Goal: Task Accomplishment & Management: Use online tool/utility

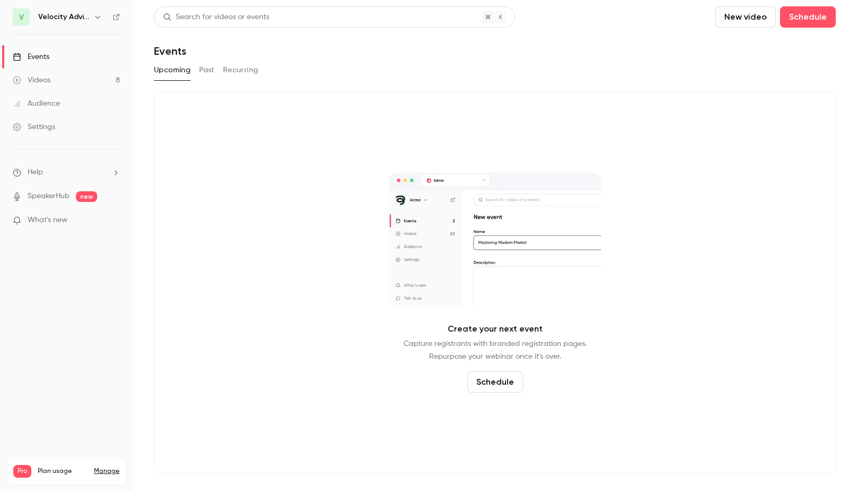
click at [67, 76] on link "Videos 8" at bounding box center [66, 80] width 133 height 23
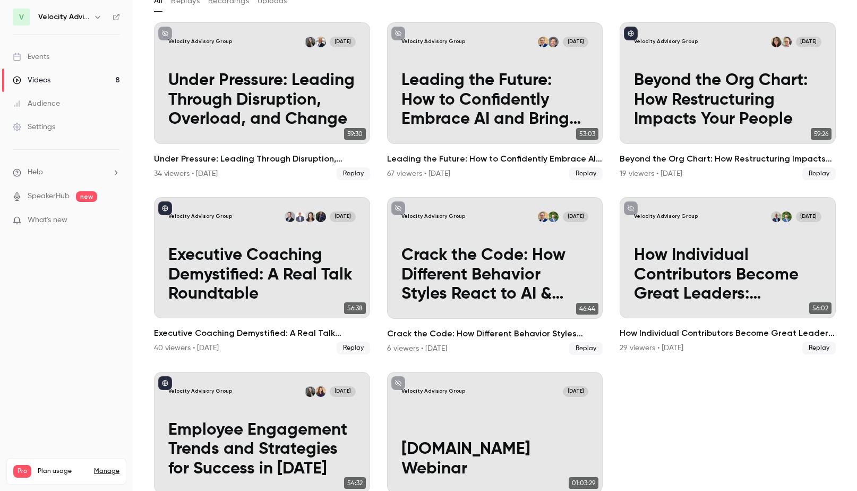
scroll to position [10, 0]
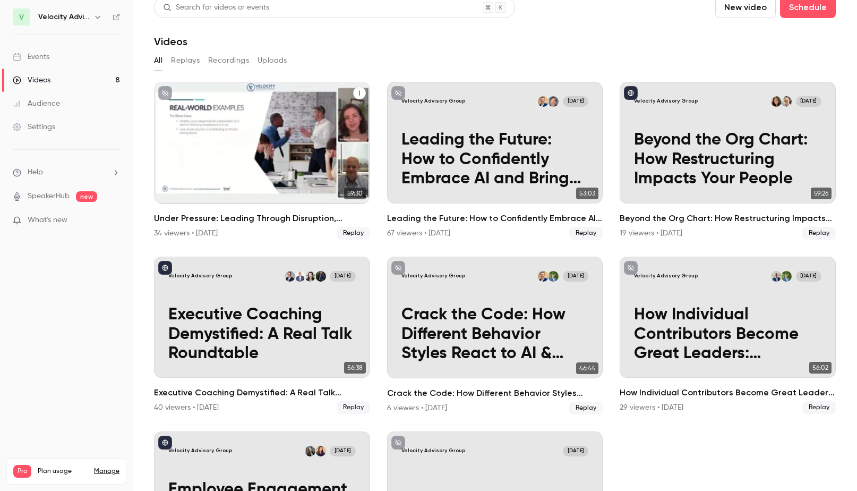
click at [279, 166] on p "Under Pressure: Leading Through Disruption, Overload, and Change" at bounding box center [261, 160] width 187 height 58
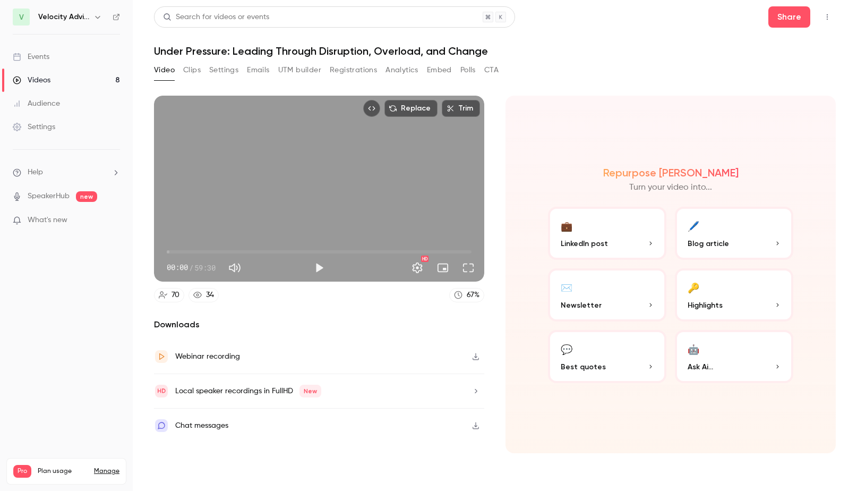
click at [182, 65] on div "Video Clips Settings Emails UTM builder Registrations Analytics Embed Polls CTA" at bounding box center [326, 70] width 345 height 17
click at [191, 69] on button "Clips" at bounding box center [192, 70] width 18 height 17
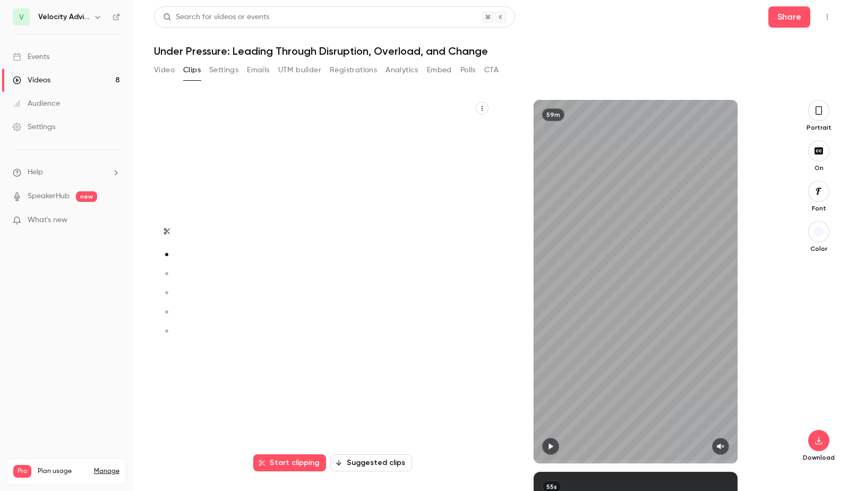
scroll to position [372, 0]
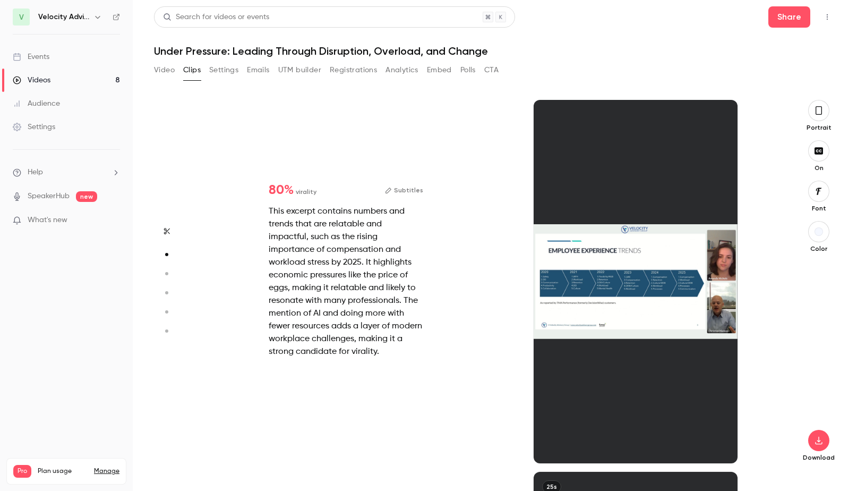
click at [368, 269] on div "This excerpt contains numbers and trends that are relatable and impactful, such…" at bounding box center [346, 281] width 155 height 153
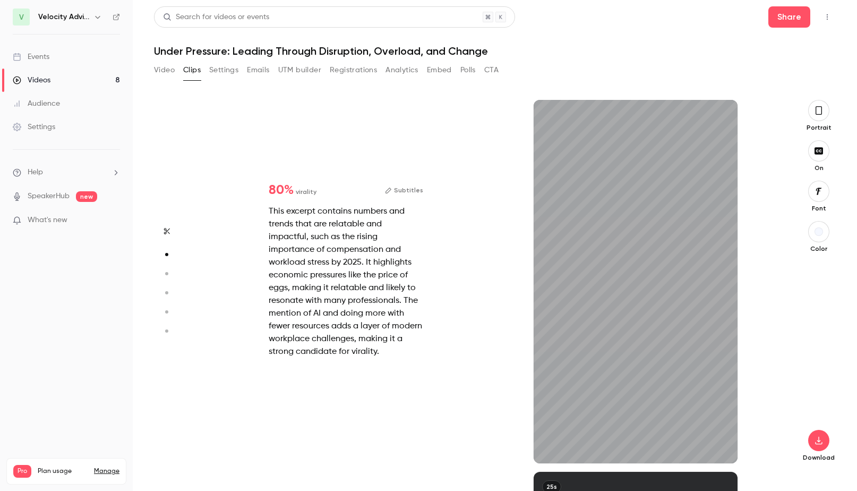
type input "*"
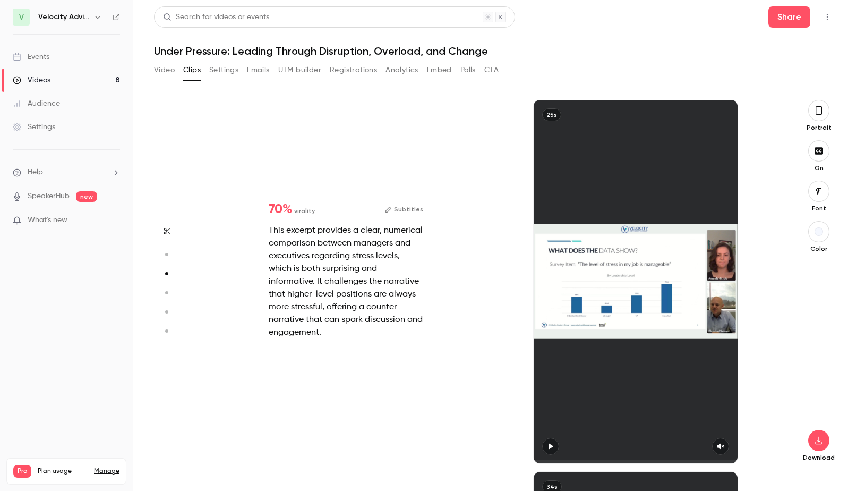
scroll to position [744, 0]
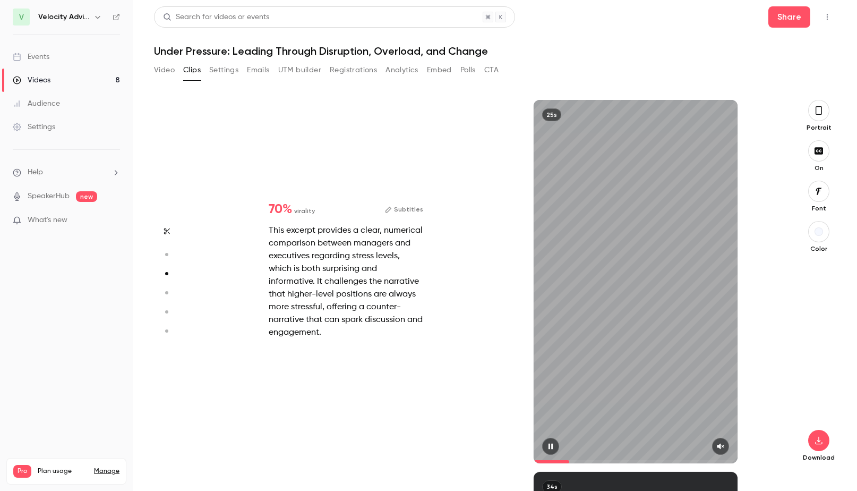
click at [719, 445] on icon "button" at bounding box center [721, 446] width 8 height 7
click at [539, 462] on span at bounding box center [565, 461] width 62 height 3
click at [399, 210] on button "Subtitles" at bounding box center [404, 209] width 38 height 13
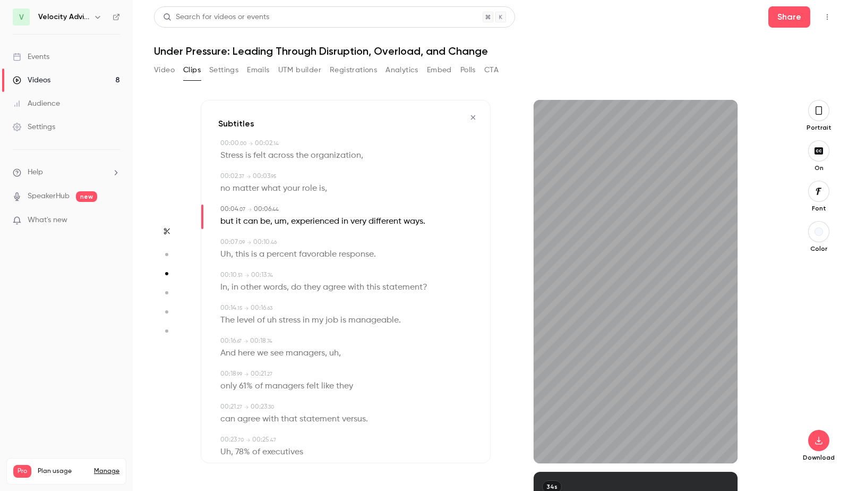
click at [280, 222] on span "um" at bounding box center [281, 221] width 12 height 15
type input "***"
click at [280, 239] on button "Edit" at bounding box center [277, 241] width 37 height 17
drag, startPoint x: 324, startPoint y: 245, endPoint x: 316, endPoint y: 235, distance: 13.3
click at [325, 245] on button "Replace" at bounding box center [331, 244] width 48 height 21
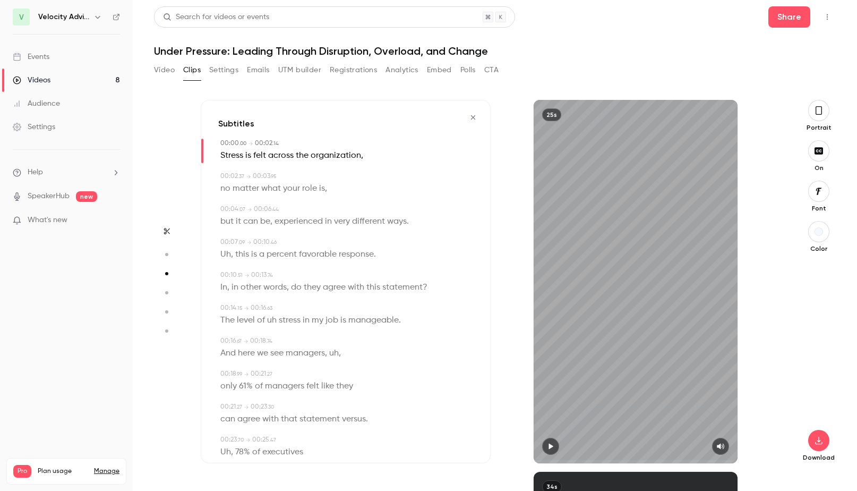
click at [225, 253] on span "Uh" at bounding box center [225, 254] width 11 height 15
type input "***"
click at [222, 269] on button "Edit" at bounding box center [221, 274] width 37 height 17
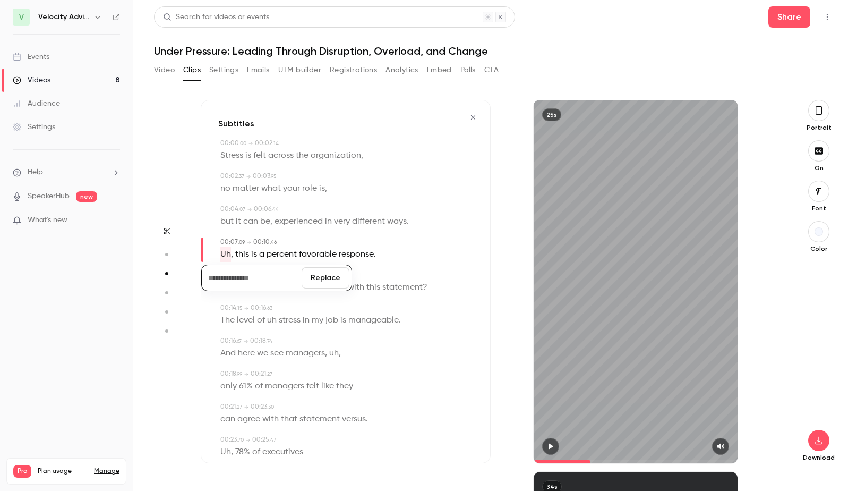
click at [320, 274] on button "Replace" at bounding box center [326, 277] width 48 height 21
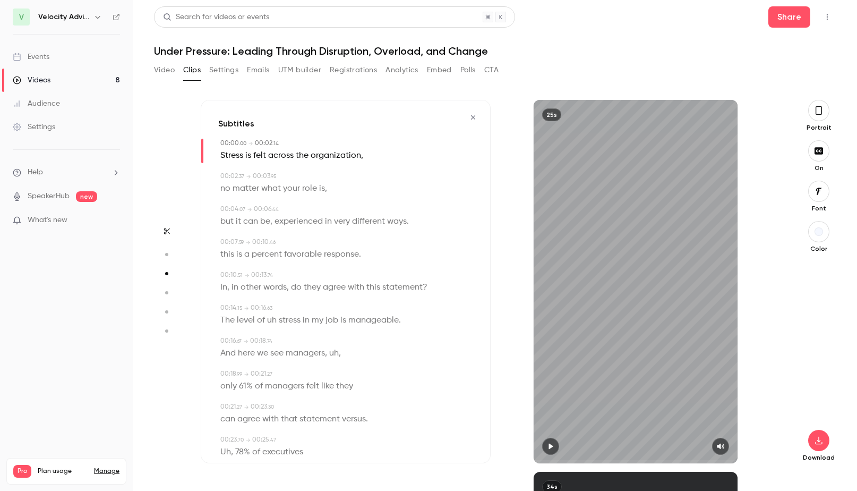
click at [229, 150] on span "Stress" at bounding box center [231, 155] width 23 height 15
click at [549, 444] on icon "button" at bounding box center [551, 447] width 4 height 6
click at [469, 118] on icon "button" at bounding box center [473, 117] width 8 height 7
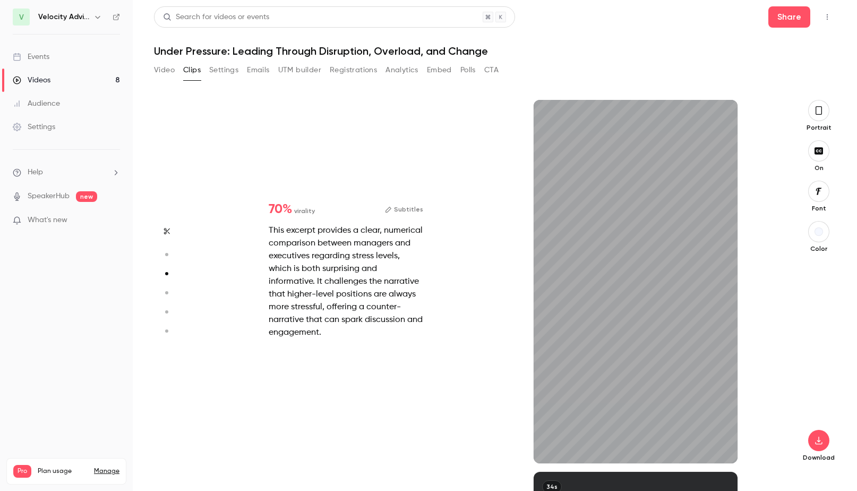
type input "*"
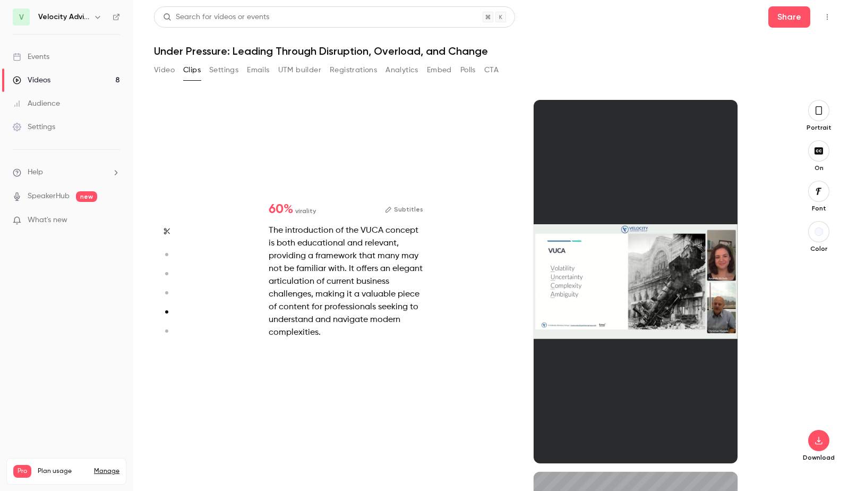
scroll to position [1116, 0]
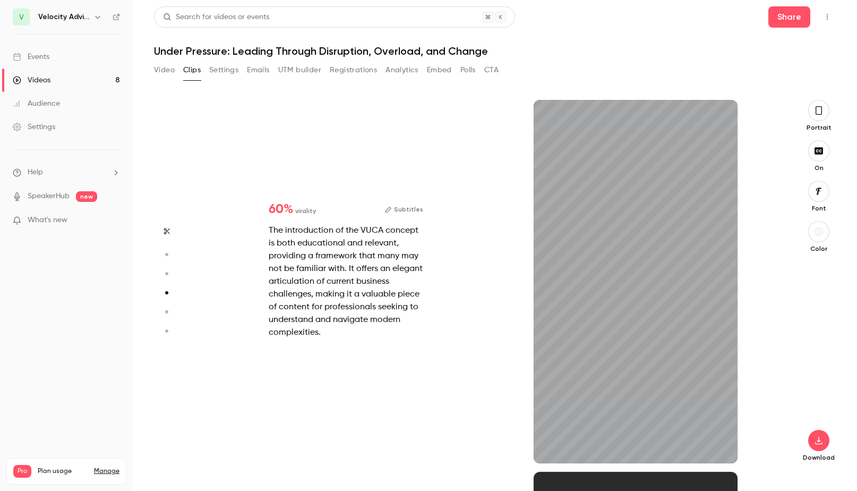
click at [822, 113] on icon "button" at bounding box center [819, 110] width 6 height 8
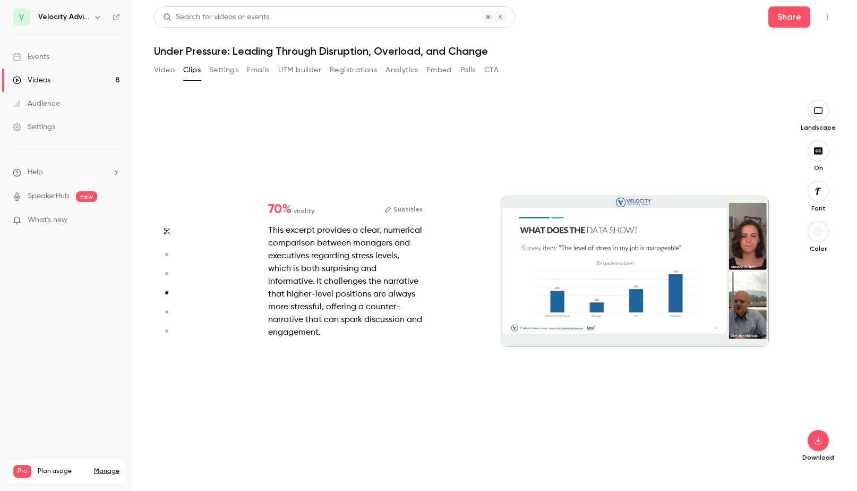
type input "*"
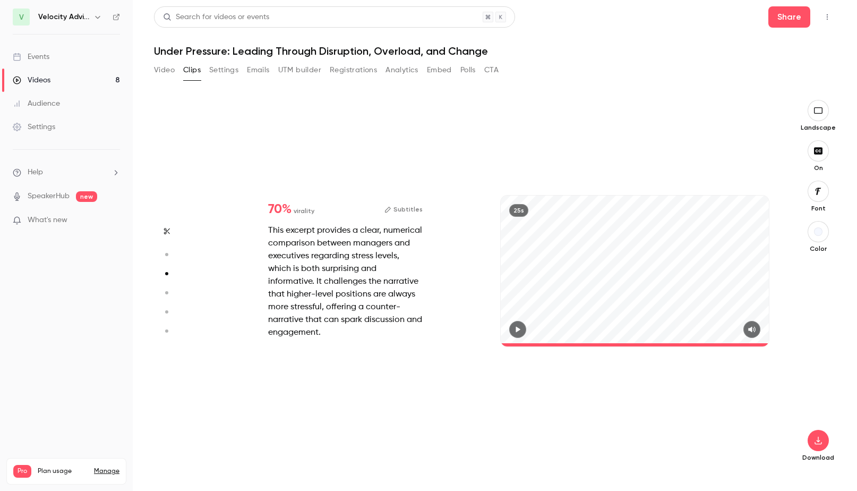
click at [396, 207] on button "Subtitles" at bounding box center [404, 209] width 38 height 13
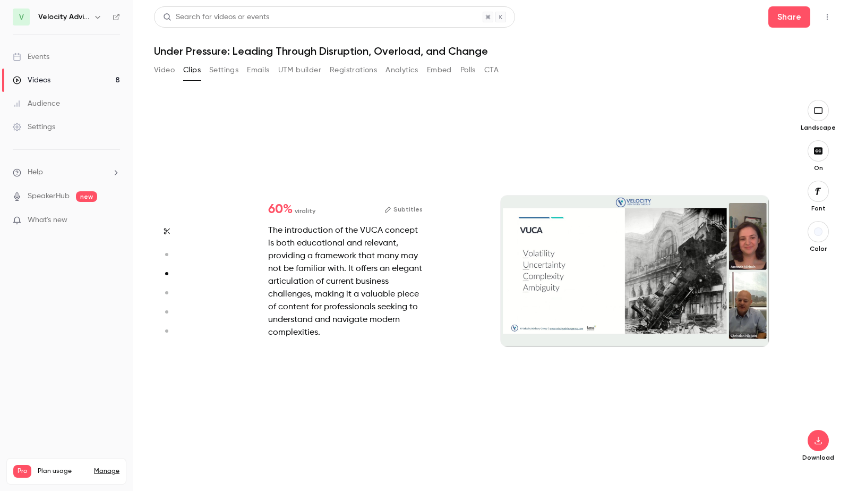
type input "*"
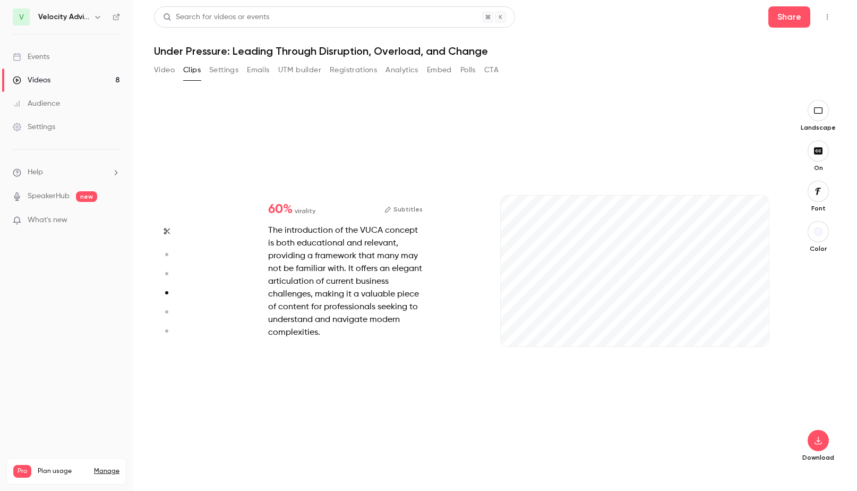
type input "*"
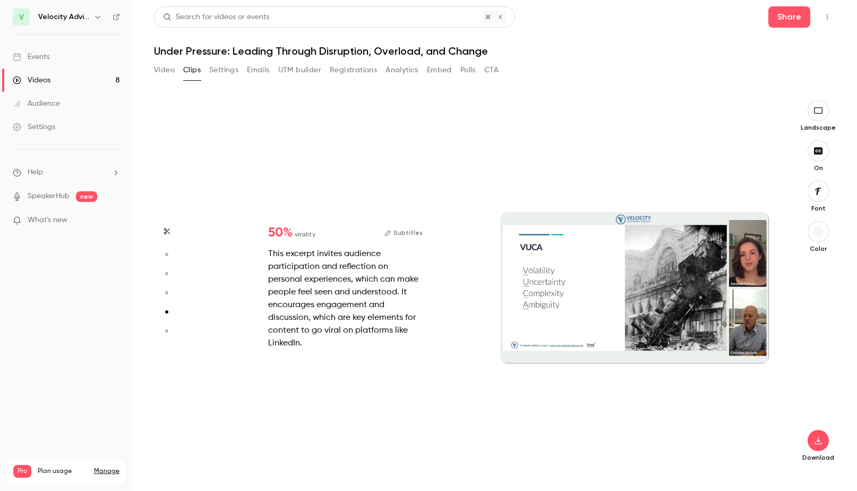
type input "*"
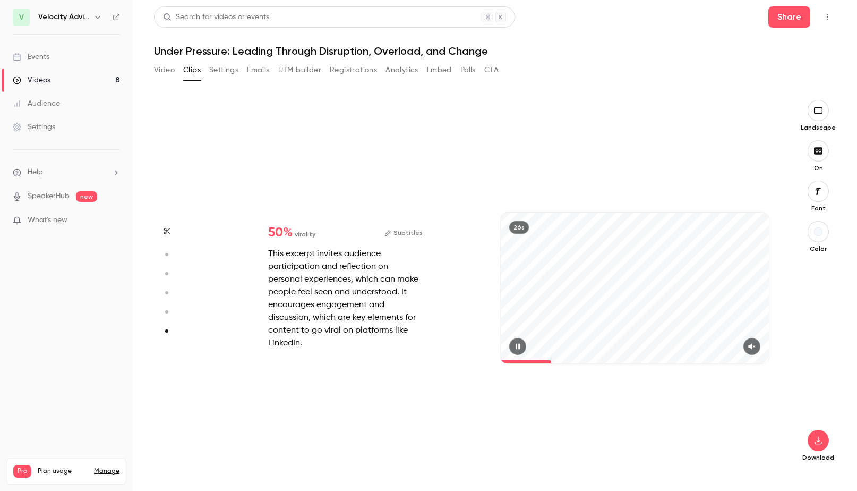
click at [751, 346] on icon "button" at bounding box center [751, 347] width 7 height 6
click at [505, 361] on span at bounding box center [503, 361] width 4 height 3
click at [522, 348] on icon "button" at bounding box center [518, 346] width 8 height 7
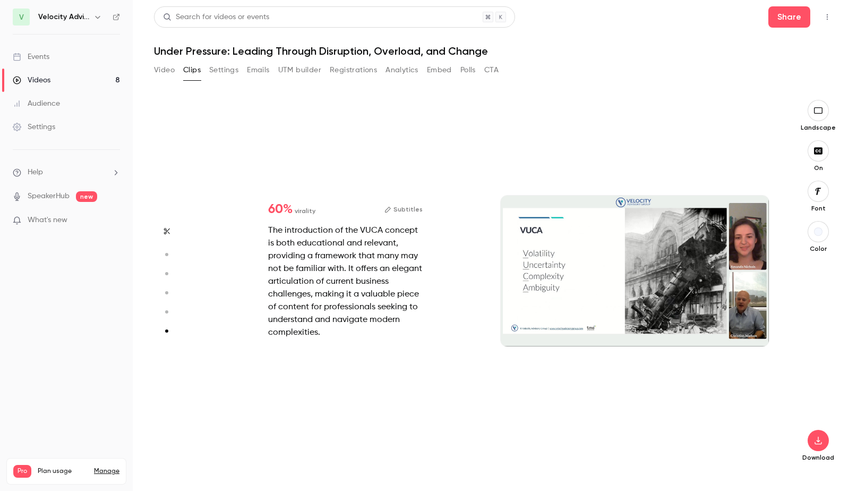
type input "*"
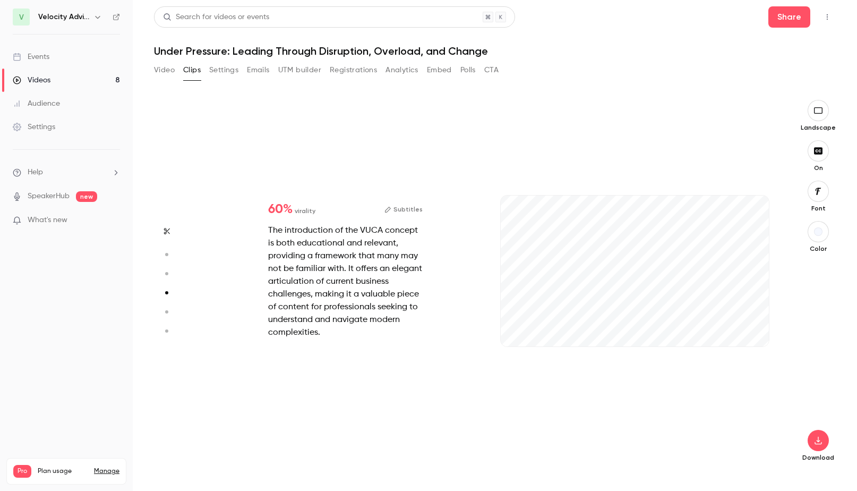
type input "*"
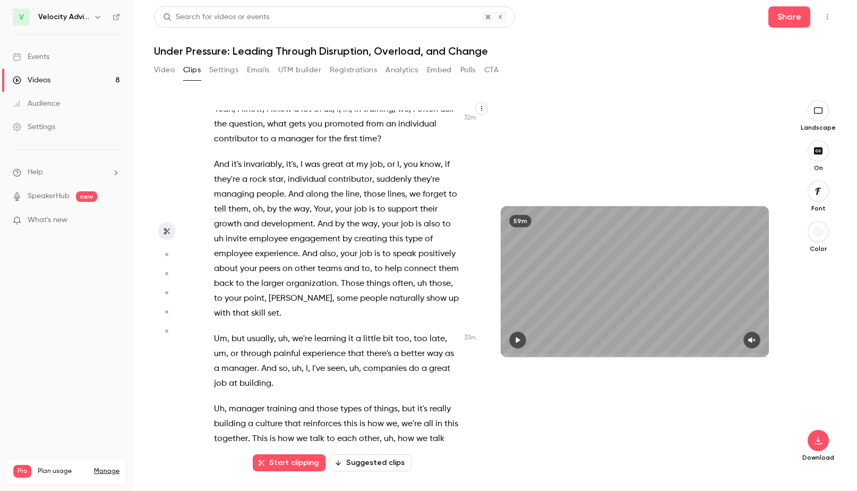
scroll to position [10782, 0]
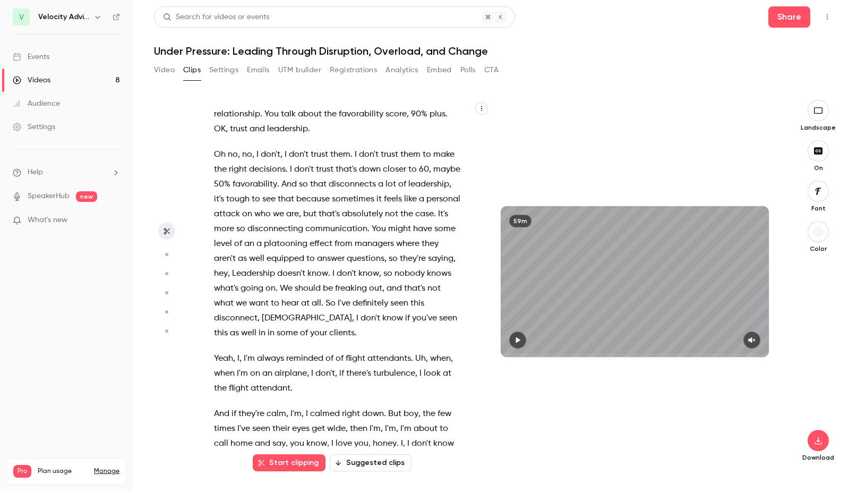
click at [219, 18] on span "OK" at bounding box center [220, 10] width 12 height 15
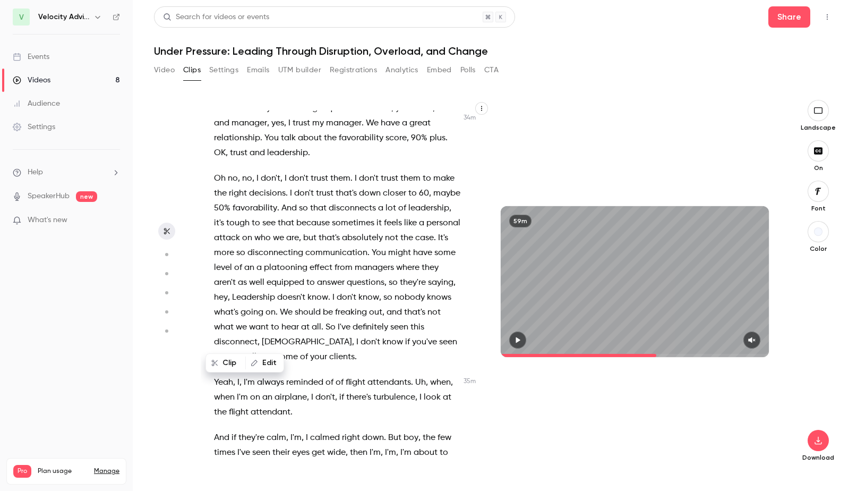
scroll to position [10690, 0]
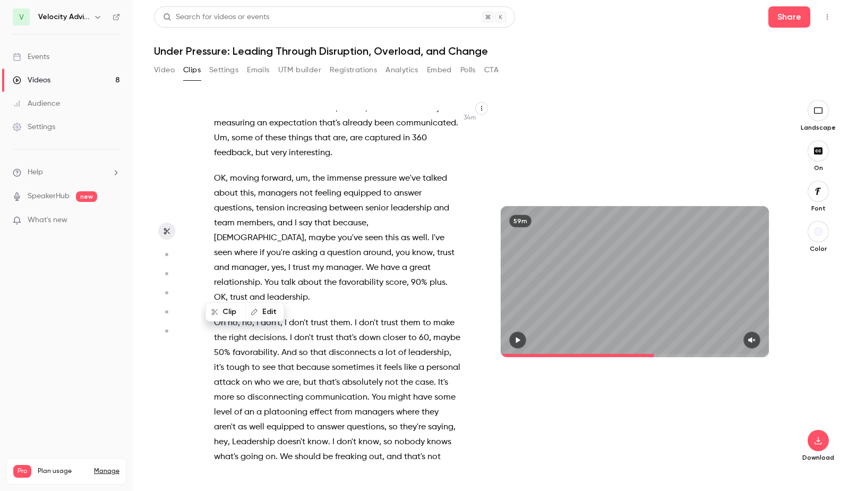
click at [521, 341] on icon "button" at bounding box center [518, 339] width 8 height 7
click at [755, 341] on icon "button" at bounding box center [751, 340] width 7 height 6
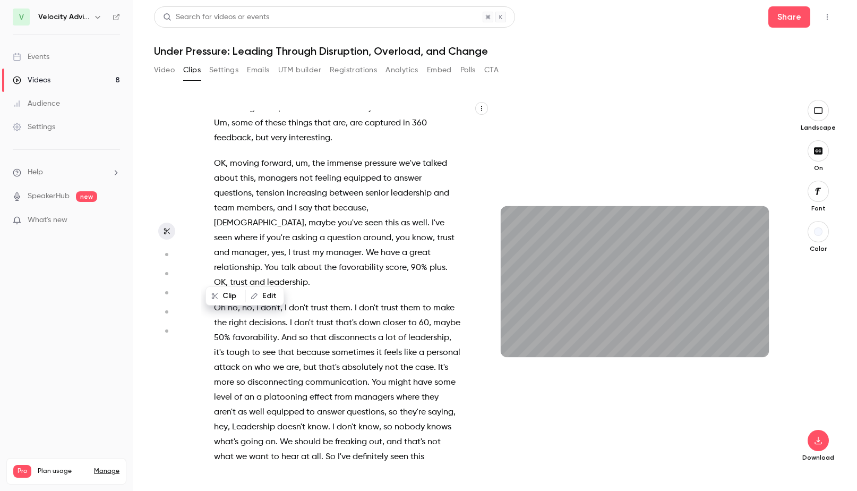
scroll to position [10644, 0]
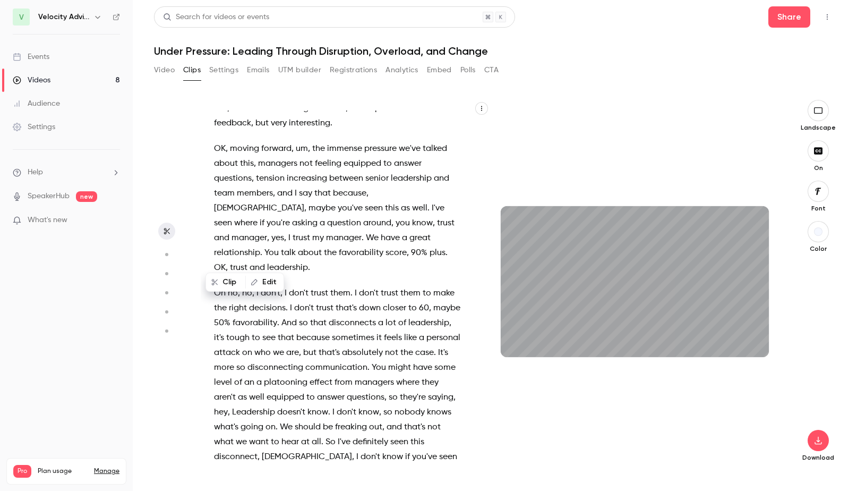
click at [707, 419] on div "59m" at bounding box center [635, 281] width 290 height 363
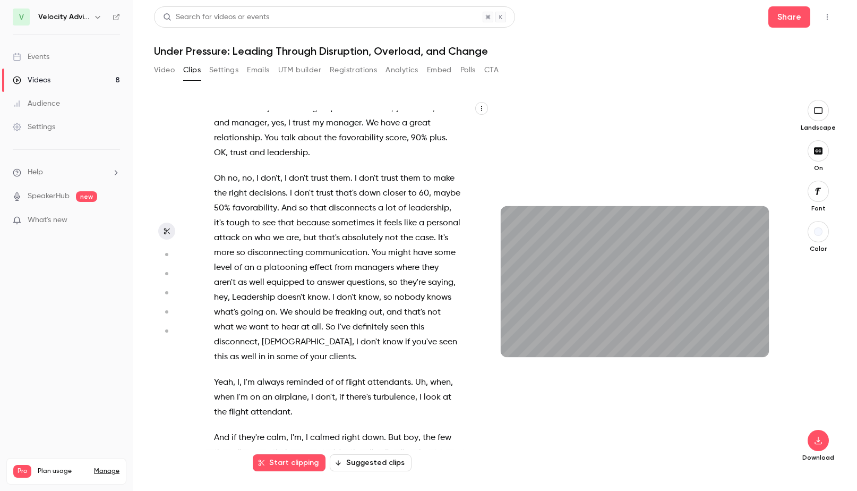
scroll to position [10773, 0]
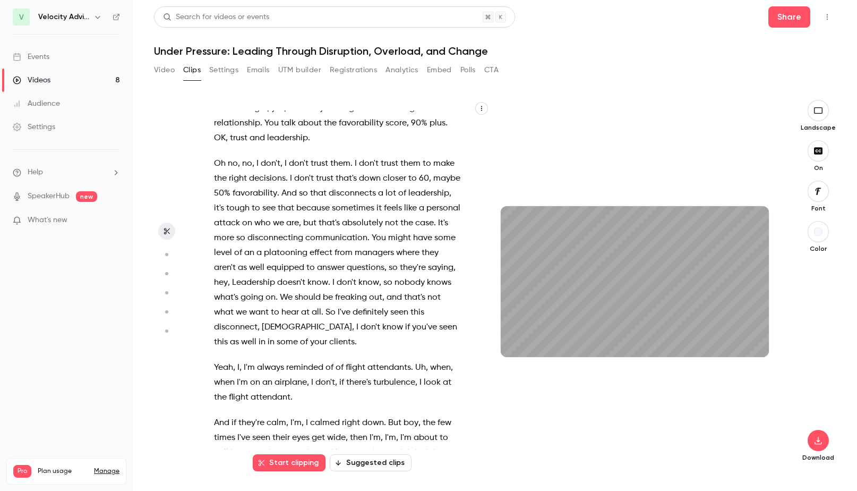
click at [279, 131] on span "You" at bounding box center [272, 123] width 14 height 15
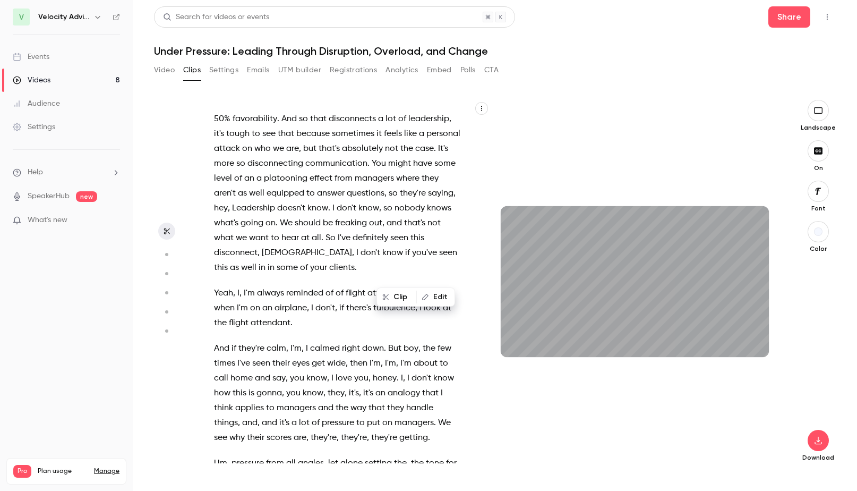
scroll to position [10873, 0]
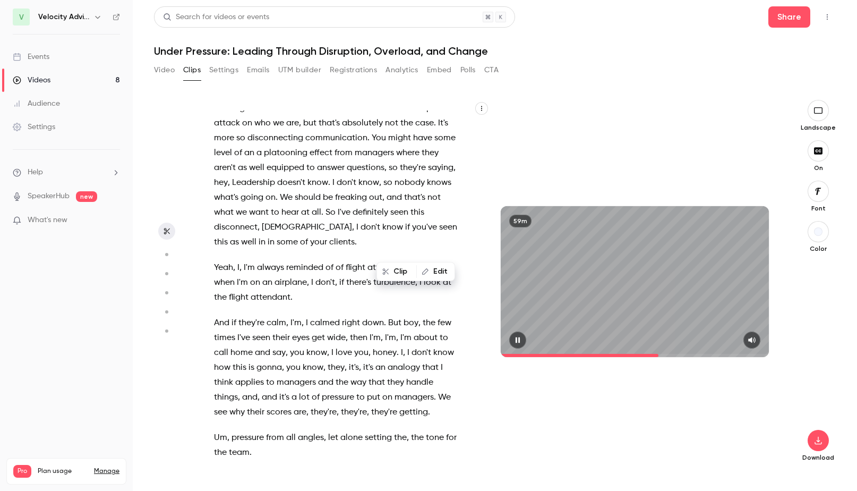
click at [517, 340] on icon "button" at bounding box center [518, 340] width 4 height 6
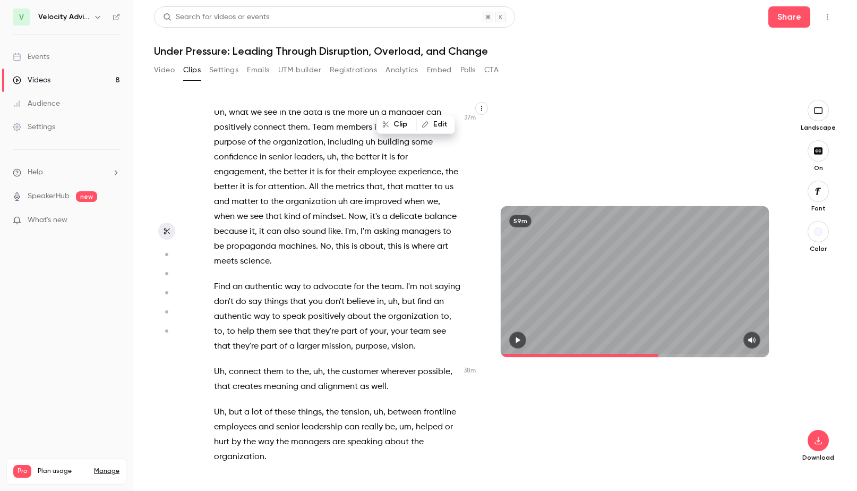
scroll to position [11457, 0]
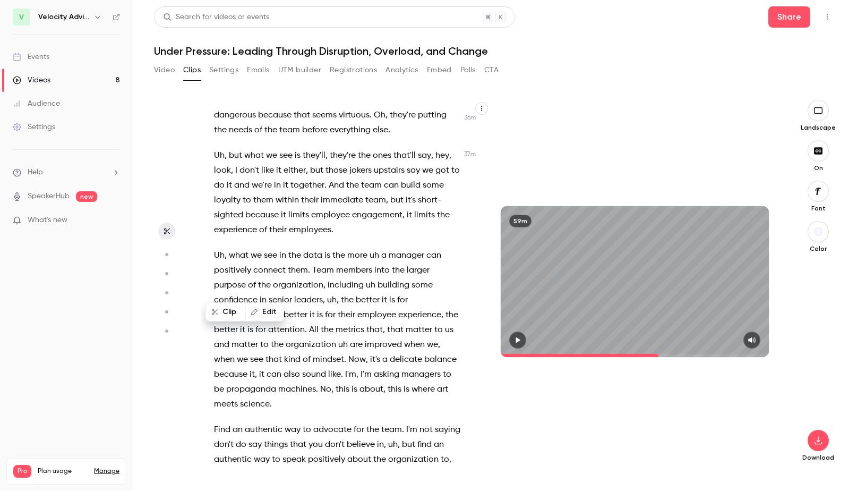
scroll to position [11357, 0]
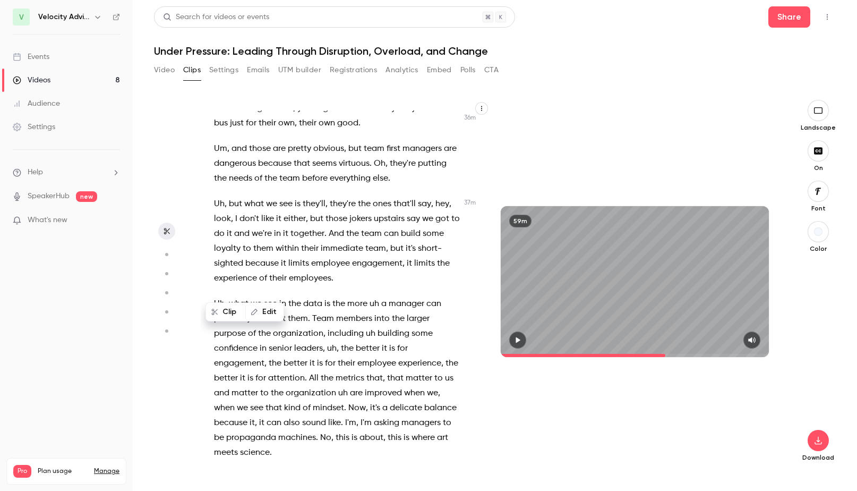
click at [522, 343] on icon "button" at bounding box center [518, 339] width 8 height 7
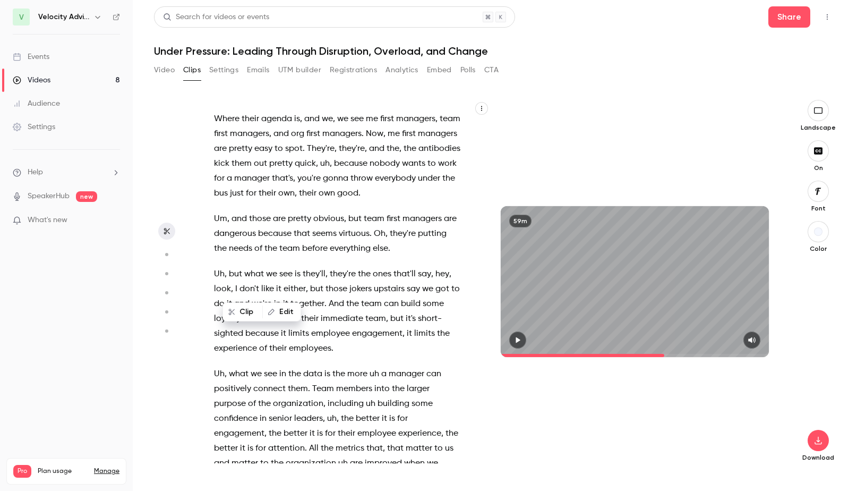
click at [291, 71] on span "we" at bounding box center [293, 63] width 11 height 15
click at [523, 338] on button "button" at bounding box center [517, 339] width 17 height 17
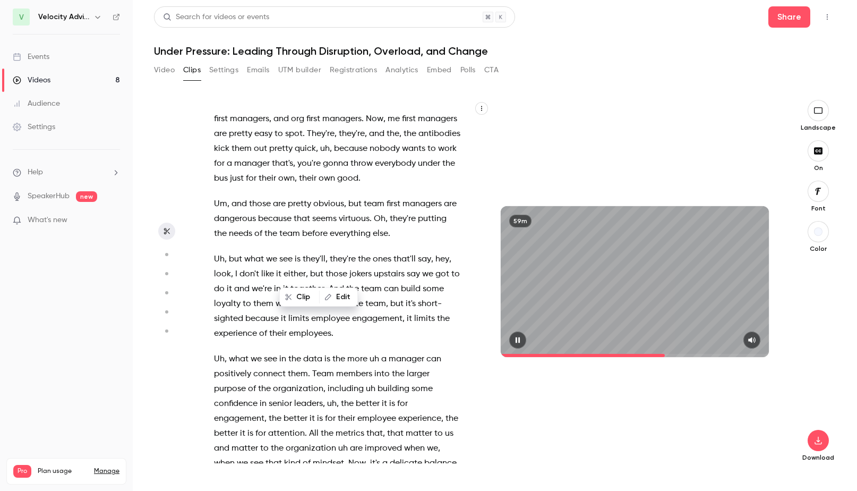
scroll to position [11317, 0]
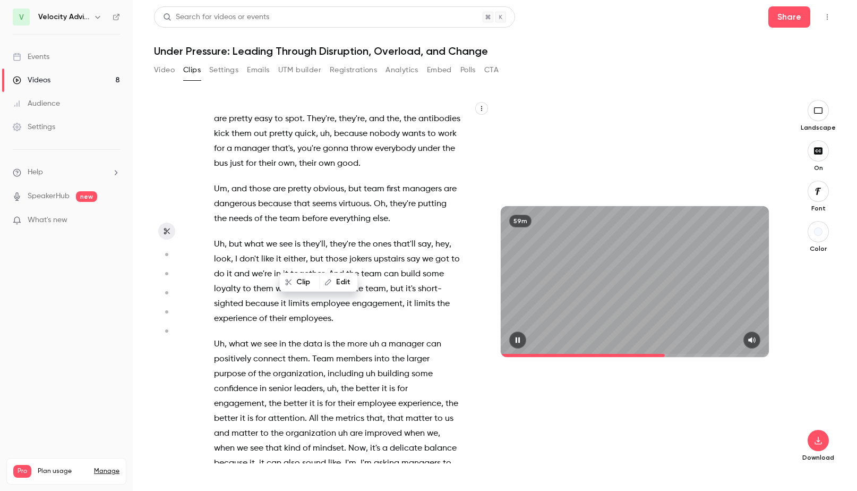
click at [522, 342] on icon "button" at bounding box center [518, 339] width 8 height 7
click at [346, 97] on span "we" at bounding box center [342, 89] width 11 height 15
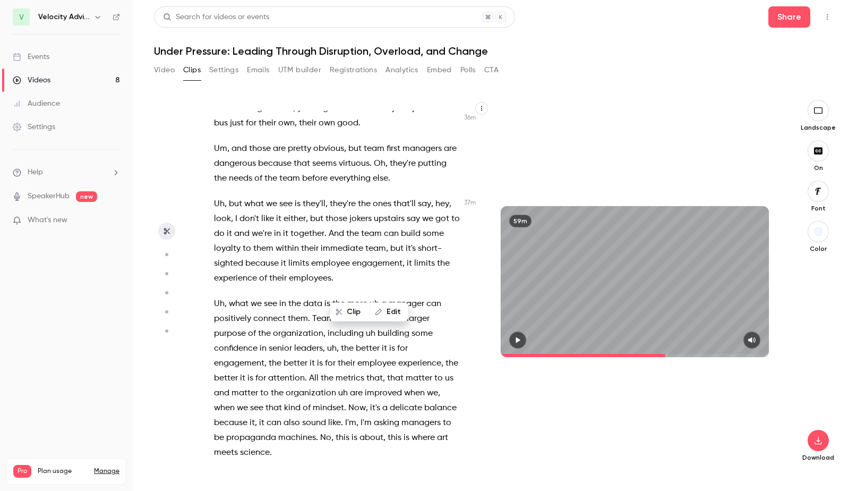
click at [517, 342] on icon "button" at bounding box center [518, 340] width 4 height 6
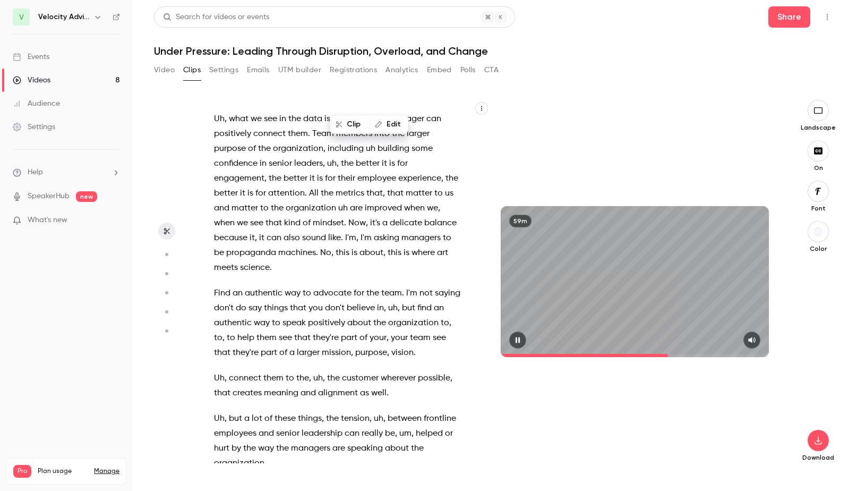
scroll to position [11557, 0]
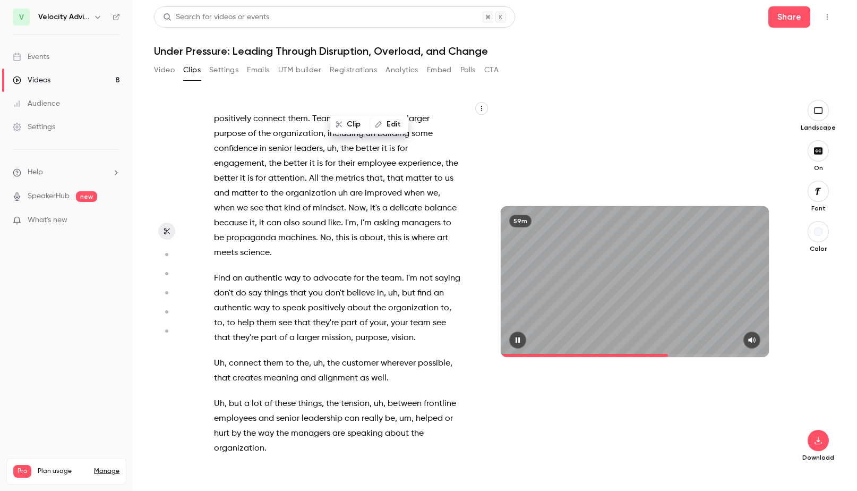
drag, startPoint x: 516, startPoint y: 339, endPoint x: 210, endPoint y: 345, distance: 306.0
click at [516, 339] on icon "button" at bounding box center [518, 339] width 8 height 7
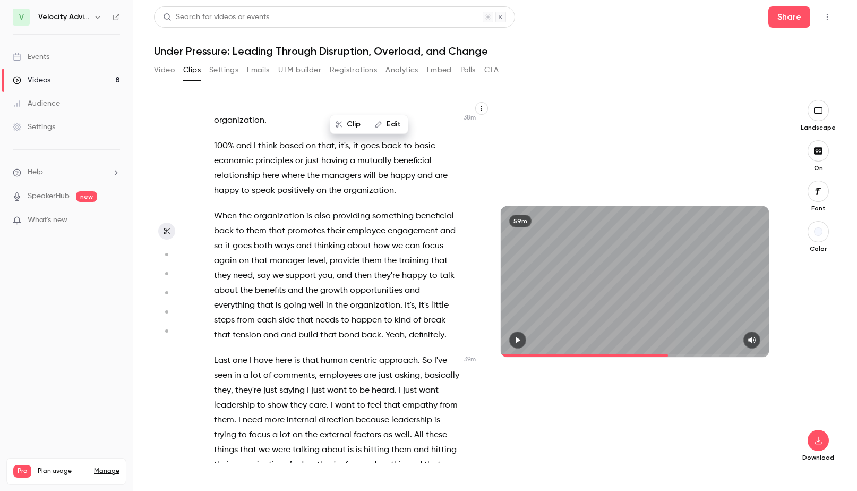
scroll to position [11982, 0]
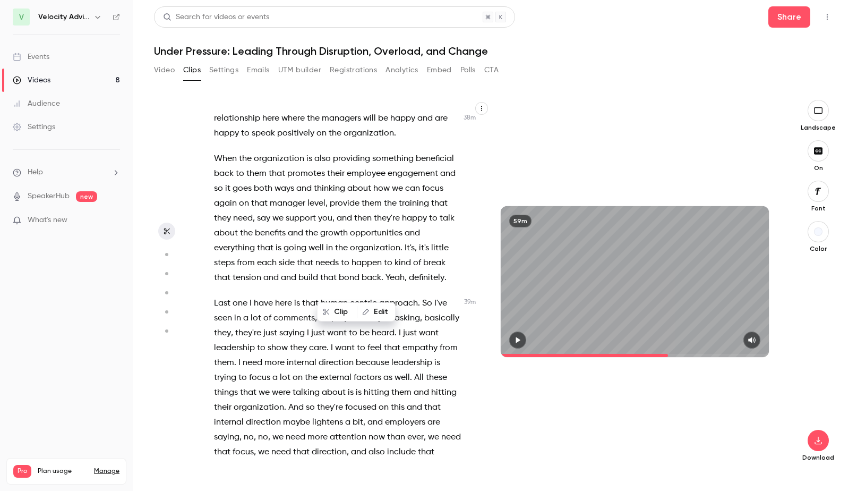
scroll to position [11942, 0]
click at [523, 337] on button "button" at bounding box center [517, 339] width 17 height 17
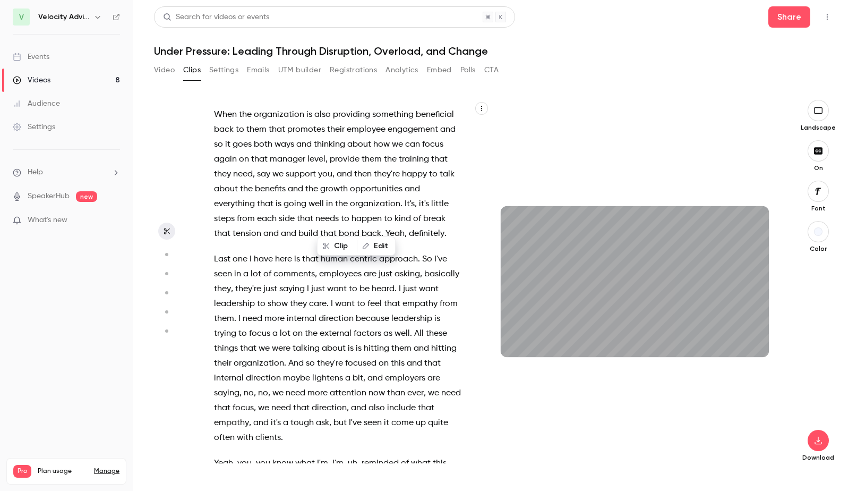
scroll to position [12012, 0]
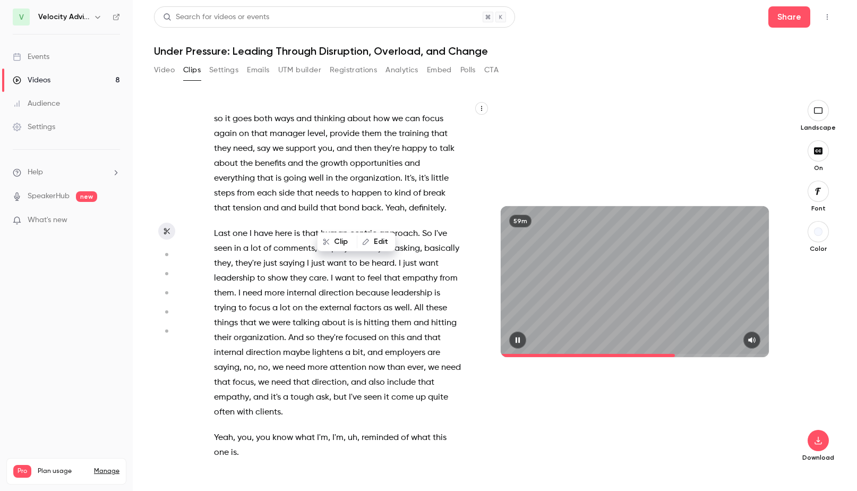
click at [512, 337] on button "button" at bounding box center [517, 339] width 17 height 17
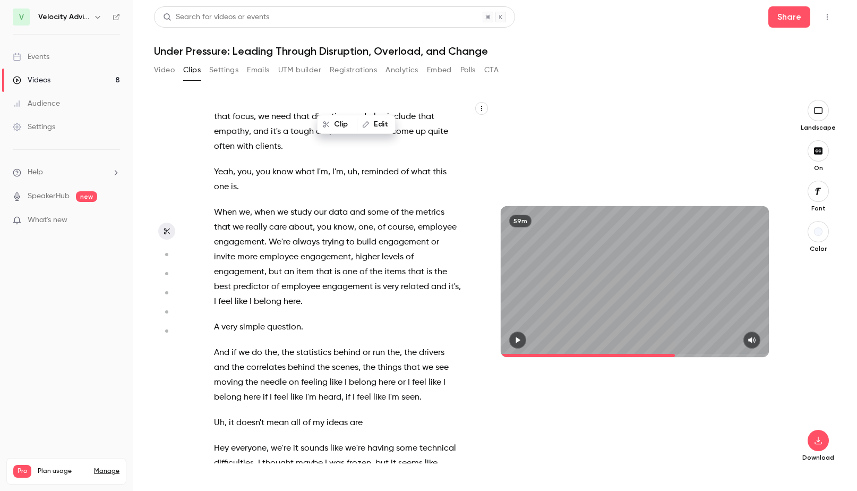
scroll to position [12490, 0]
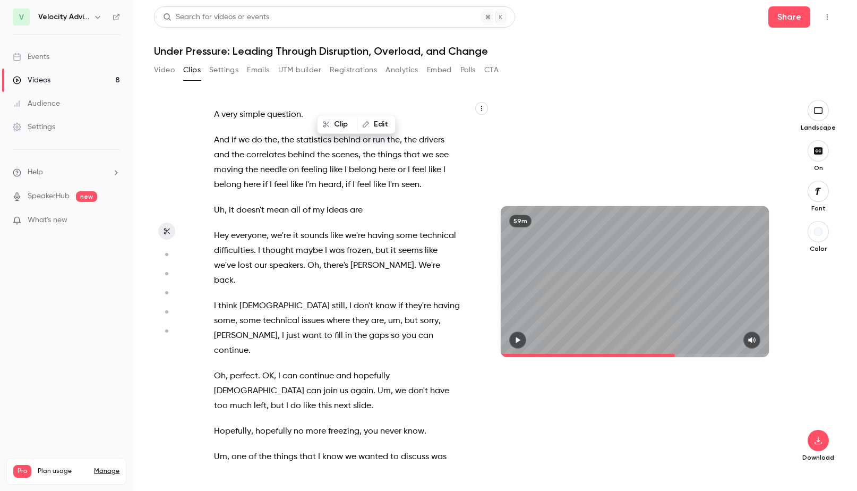
click at [258, 7] on span "when" at bounding box center [264, 0] width 21 height 15
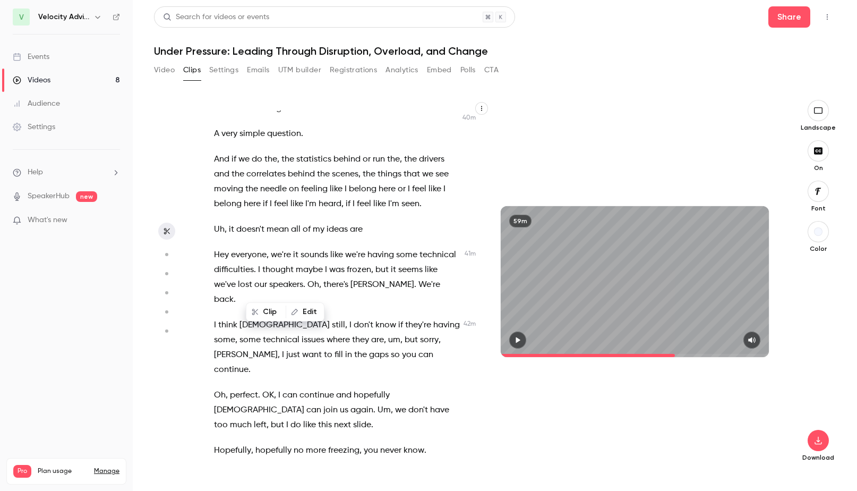
click at [518, 338] on icon "button" at bounding box center [518, 339] width 8 height 7
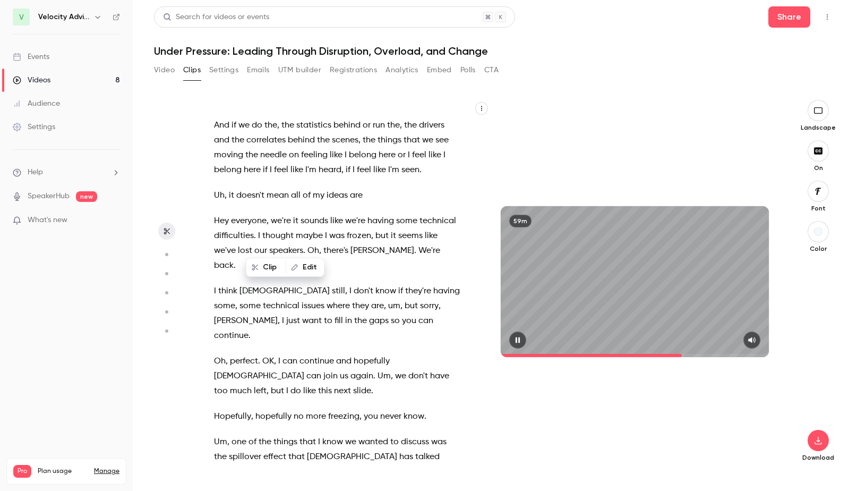
scroll to position [12516, 0]
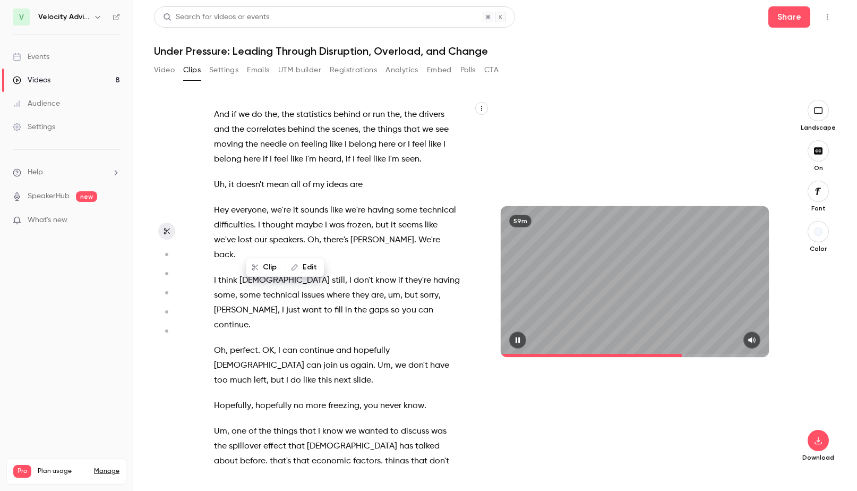
click at [520, 336] on button "button" at bounding box center [517, 339] width 17 height 17
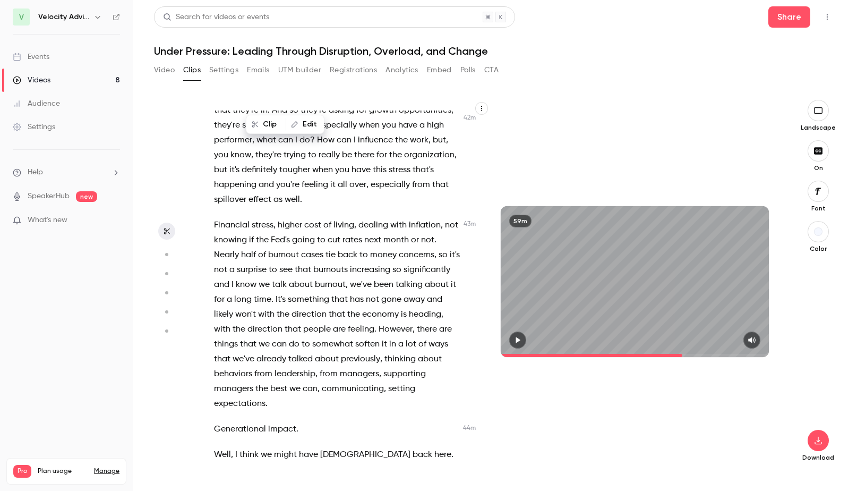
scroll to position [13259, 0]
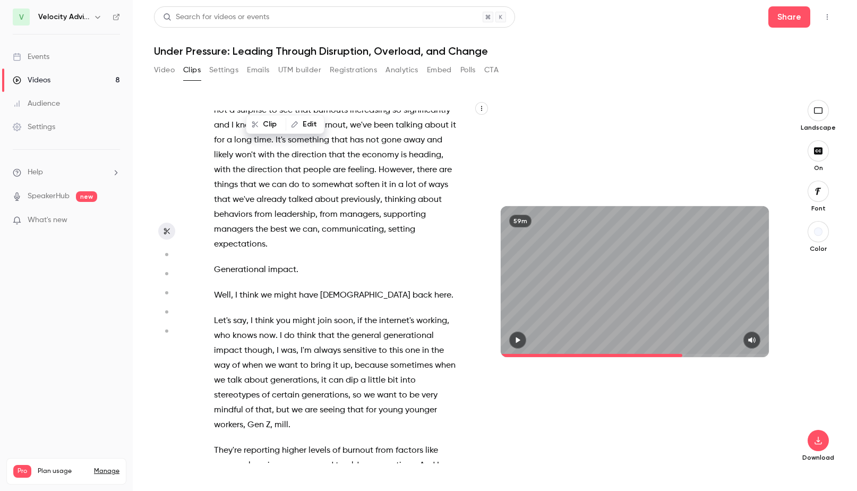
click at [234, 73] on span "Financial" at bounding box center [232, 65] width 36 height 15
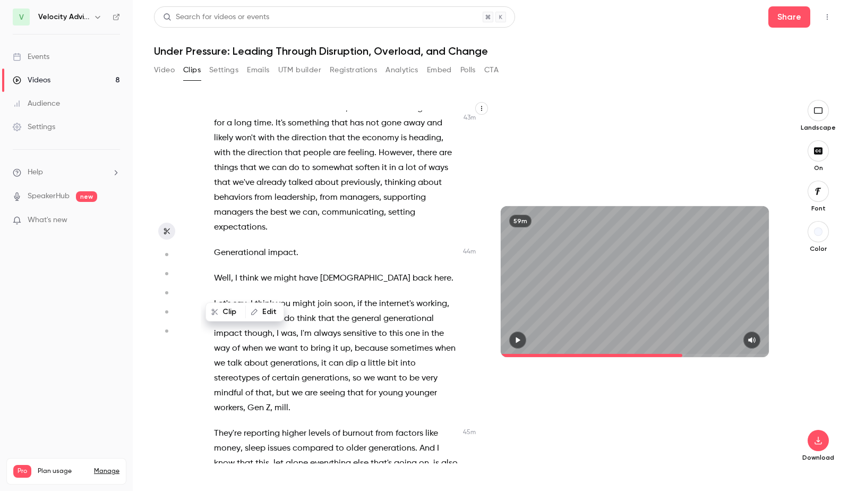
scroll to position [13291, 0]
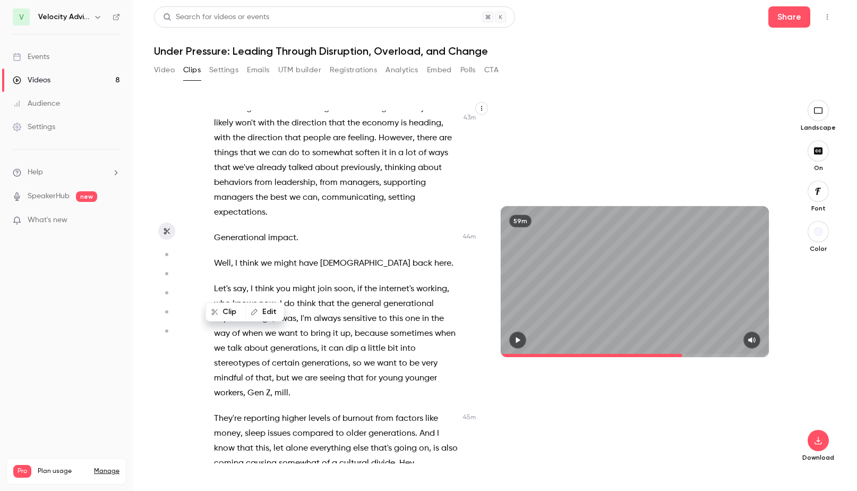
click at [515, 342] on icon "button" at bounding box center [518, 339] width 8 height 7
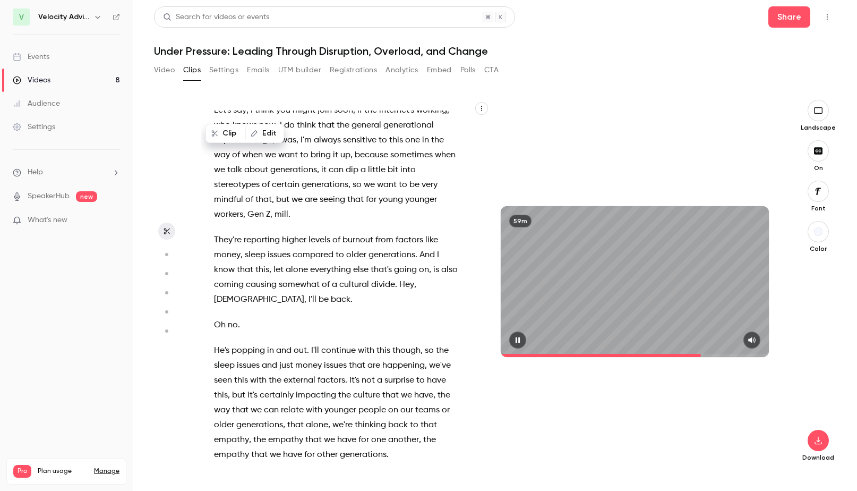
scroll to position [13495, 0]
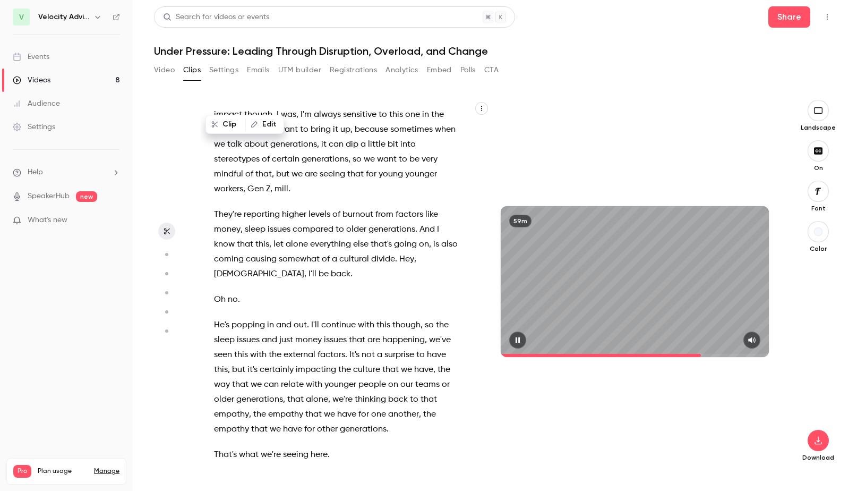
click at [518, 341] on icon "button" at bounding box center [518, 339] width 8 height 7
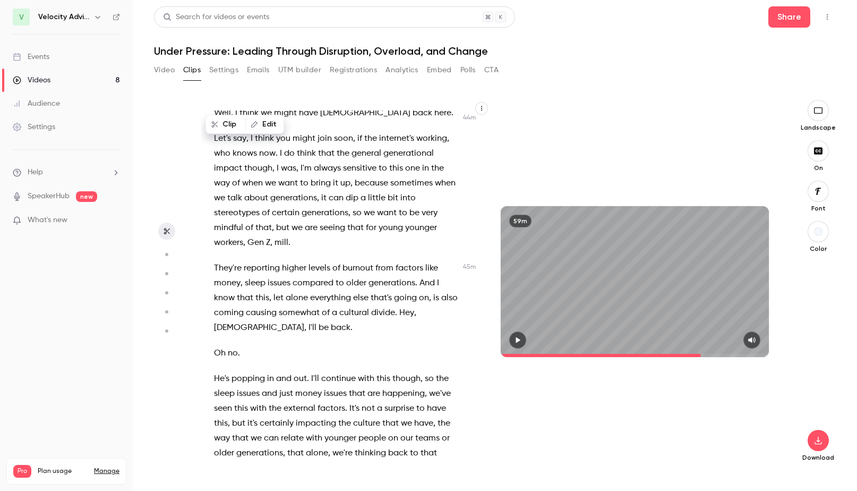
scroll to position [13389, 0]
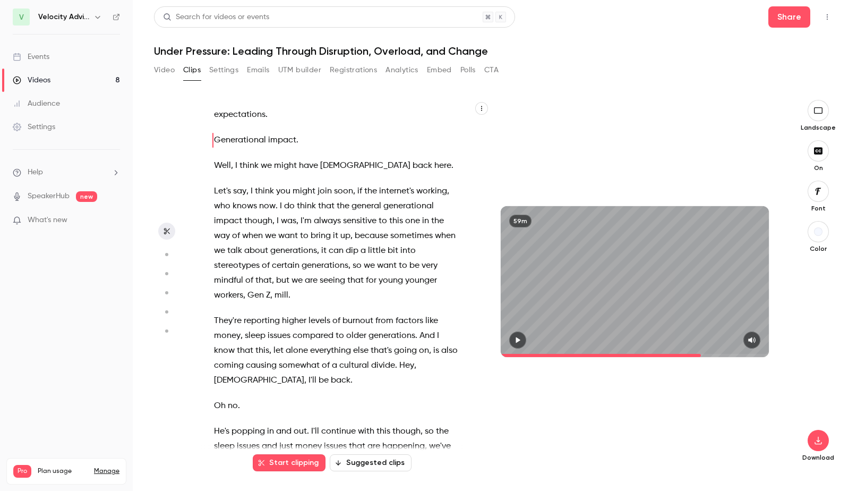
click at [316, 470] on button "Start clipping" at bounding box center [289, 462] width 73 height 17
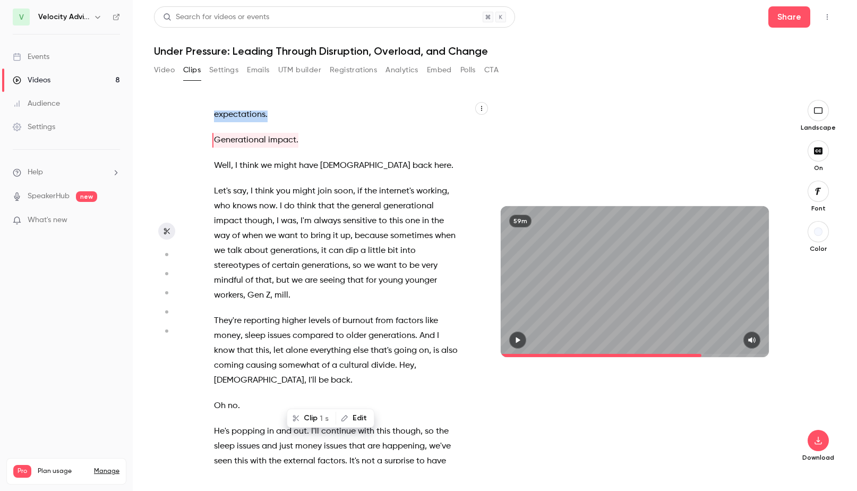
drag, startPoint x: 216, startPoint y: 190, endPoint x: 366, endPoint y: 370, distance: 234.6
click at [366, 122] on p "Financial stress , higher cost of living , dealing with inflation , not knowing…" at bounding box center [337, 25] width 247 height 193
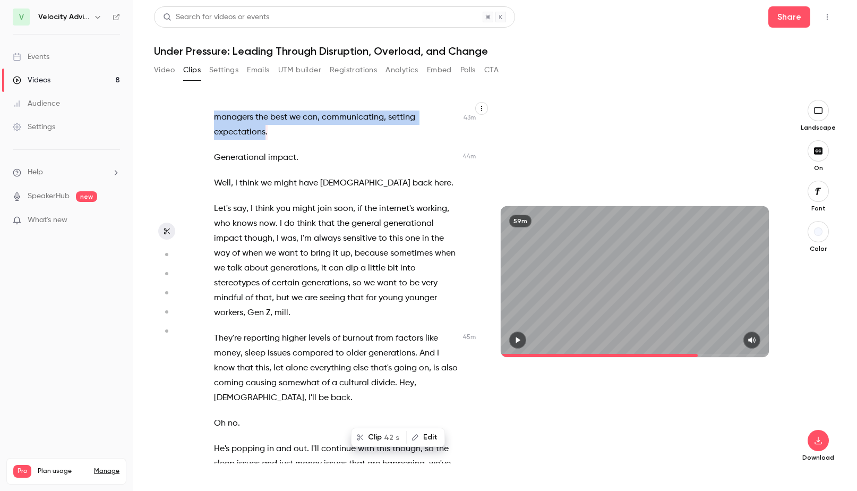
scroll to position [13291, 0]
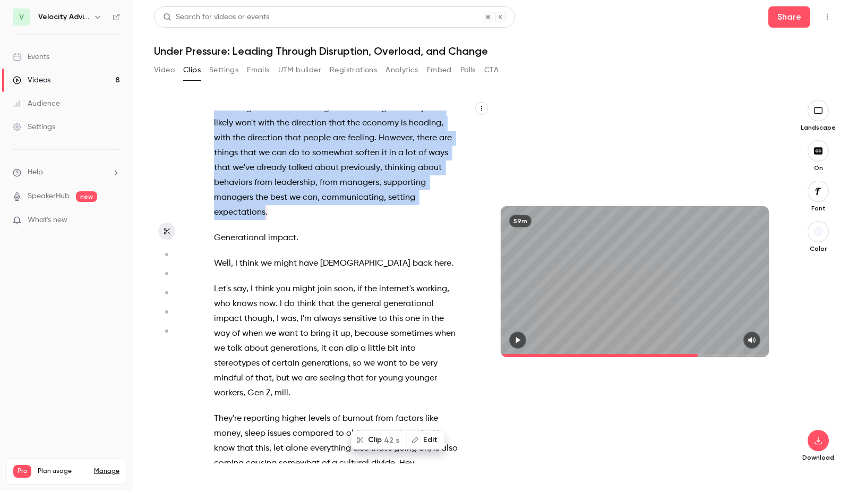
drag, startPoint x: 366, startPoint y: 370, endPoint x: 377, endPoint y: 441, distance: 72.0
click at [377, 441] on button "Clip 42 s" at bounding box center [379, 439] width 54 height 17
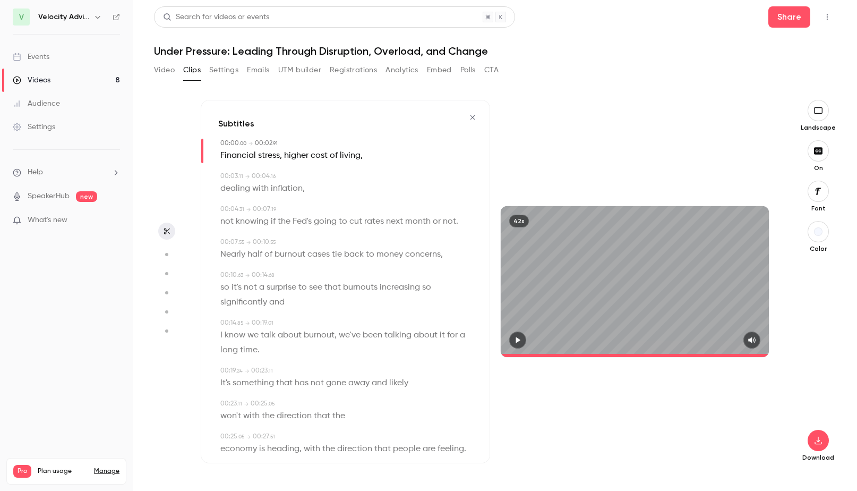
type input "*"
click at [824, 439] on icon "button" at bounding box center [818, 440] width 13 height 8
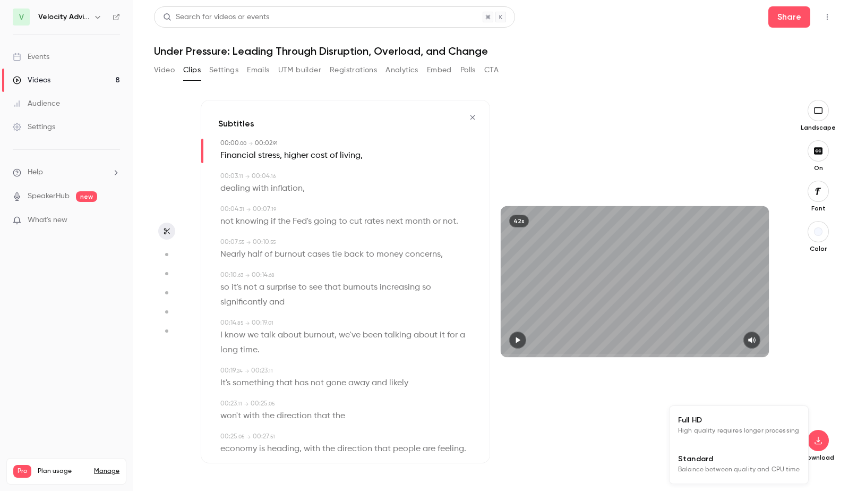
click at [735, 465] on span "Balance between quality and CPU time" at bounding box center [739, 469] width 122 height 11
click at [333, 70] on button "Registrations" at bounding box center [353, 70] width 47 height 17
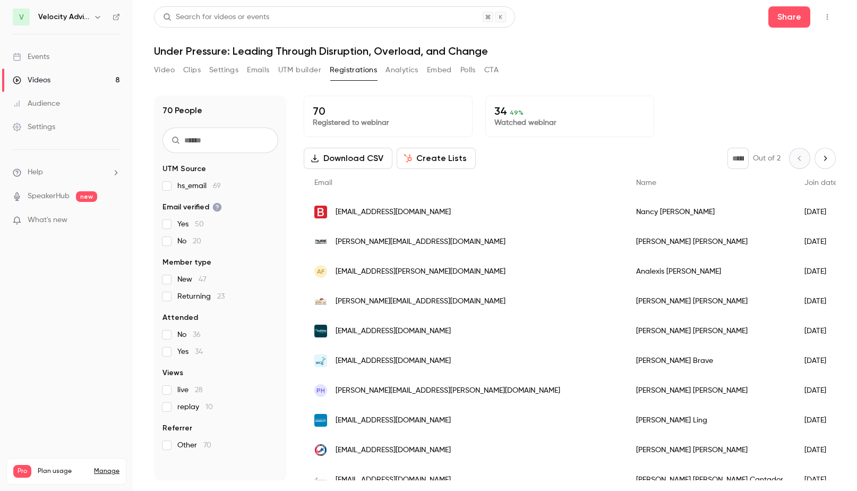
click at [165, 70] on button "Video" at bounding box center [164, 70] width 21 height 17
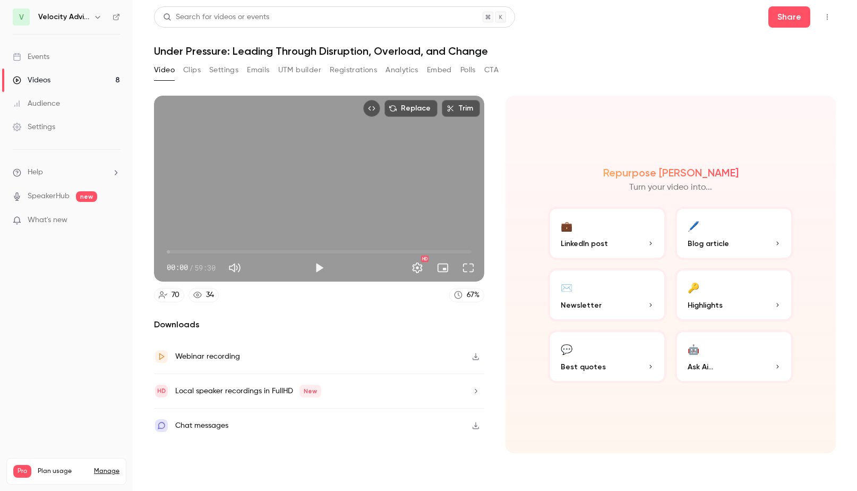
click at [197, 72] on button "Clips" at bounding box center [192, 70] width 18 height 17
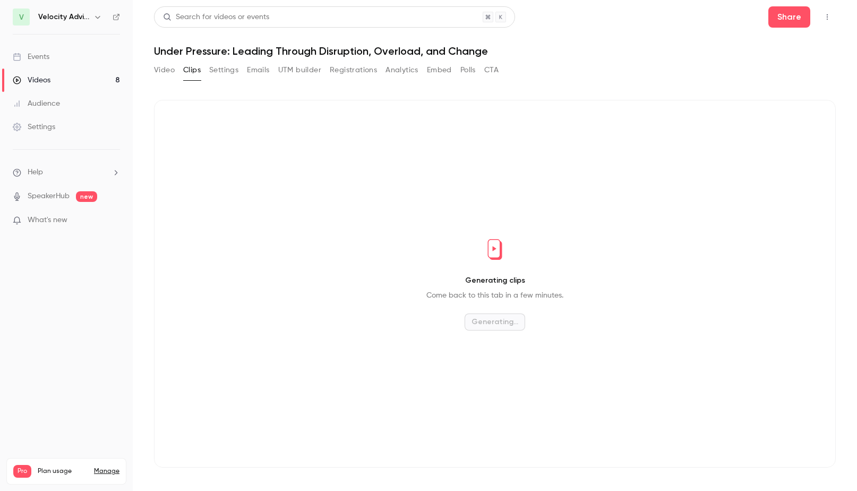
click at [225, 73] on button "Settings" at bounding box center [223, 70] width 29 height 17
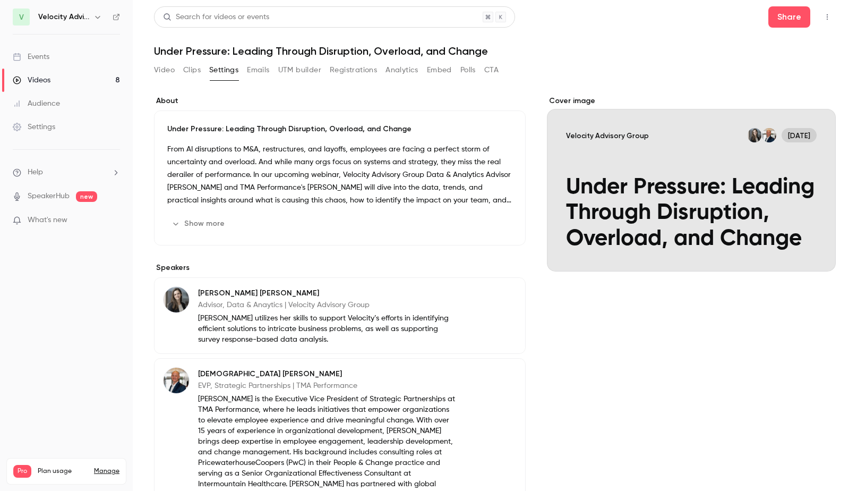
click at [203, 223] on button "Show more" at bounding box center [199, 223] width 64 height 17
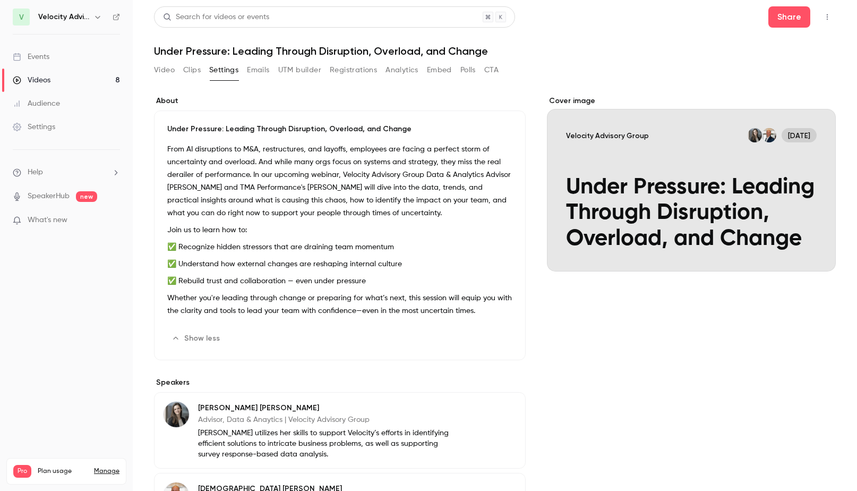
drag, startPoint x: 412, startPoint y: 189, endPoint x: 447, endPoint y: 216, distance: 44.6
click at [447, 216] on p "From AI disruptions to M&A, restructures, and layoffs, employees are facing a p…" at bounding box center [339, 181] width 345 height 76
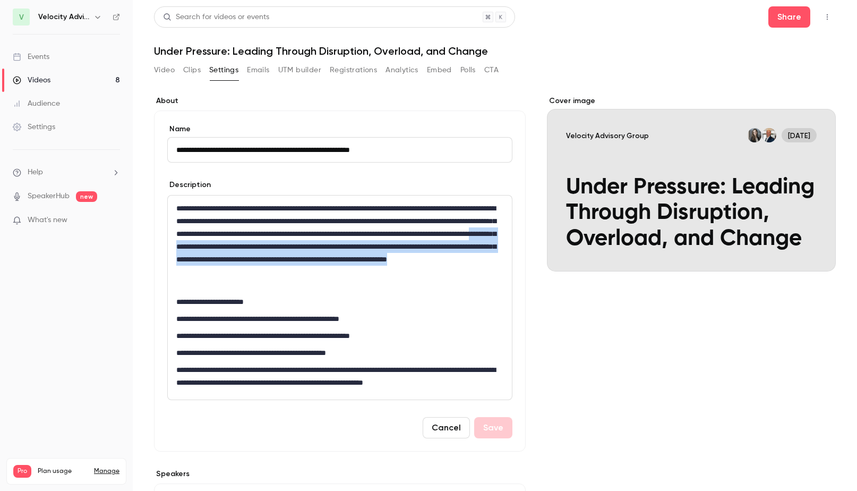
drag, startPoint x: 447, startPoint y: 246, endPoint x: 448, endPoint y: 286, distance: 39.3
click at [448, 286] on p "**********" at bounding box center [337, 246] width 322 height 89
copy p "**********"
